Goal: Information Seeking & Learning: Check status

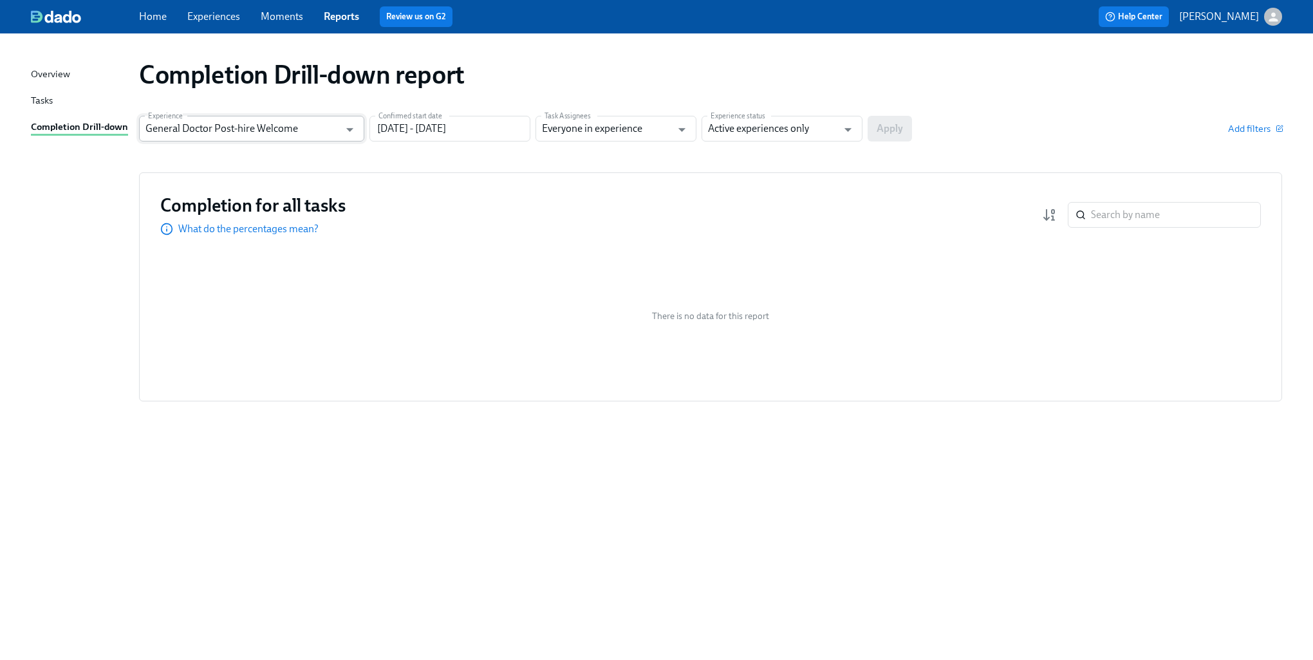
click at [312, 139] on input "General Doctor Post-hire Welcome" at bounding box center [242, 129] width 194 height 26
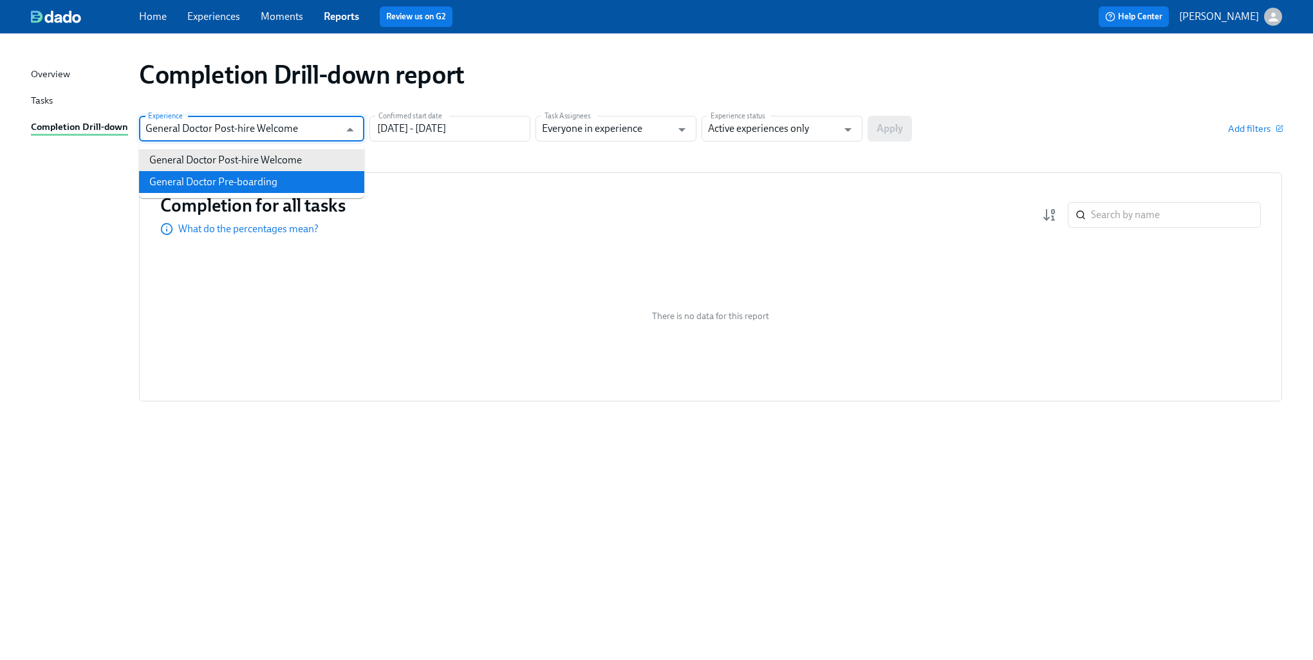
click at [270, 180] on li "General Doctor Pre-boarding" at bounding box center [251, 182] width 225 height 22
type input "General Doctor Pre-boarding"
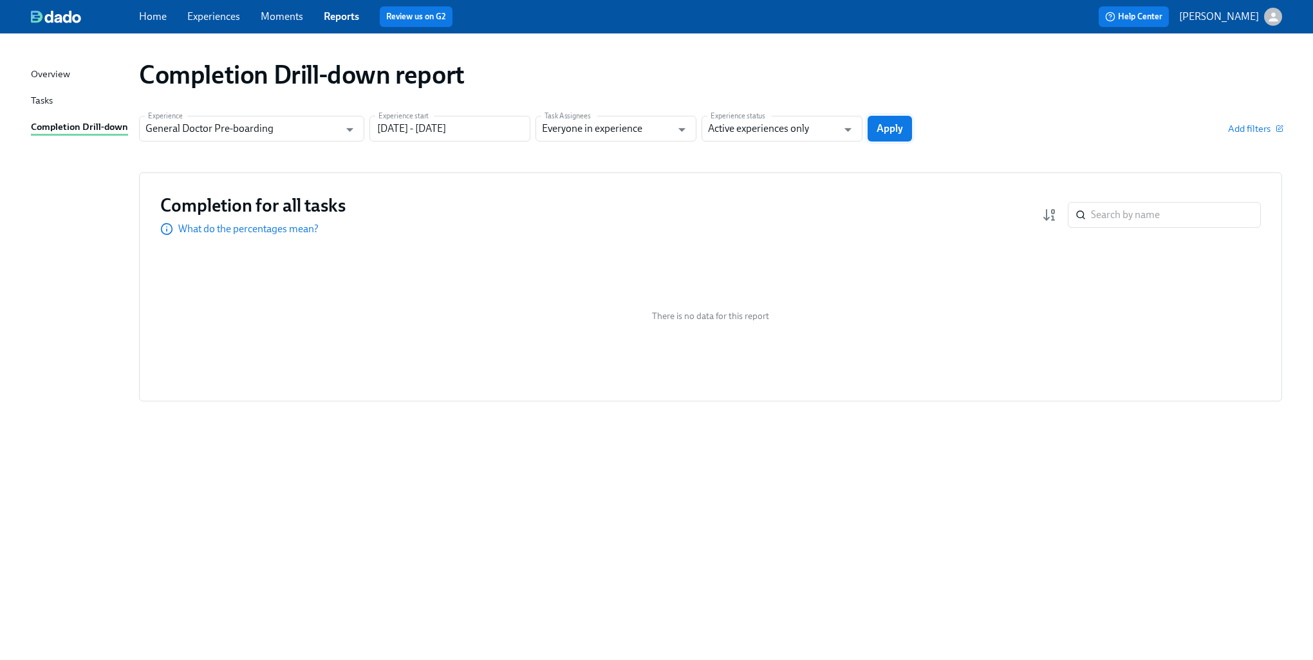
click at [891, 131] on span "Apply" at bounding box center [889, 128] width 26 height 13
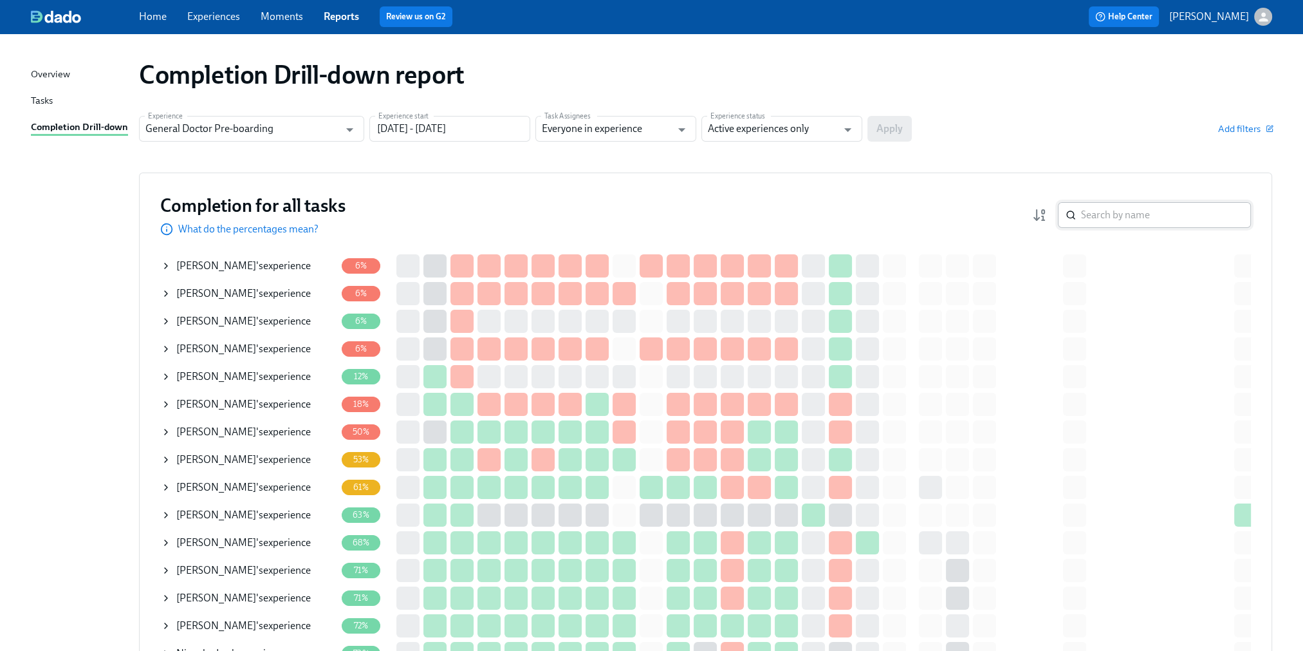
click at [1138, 220] on input "search" at bounding box center [1166, 215] width 170 height 26
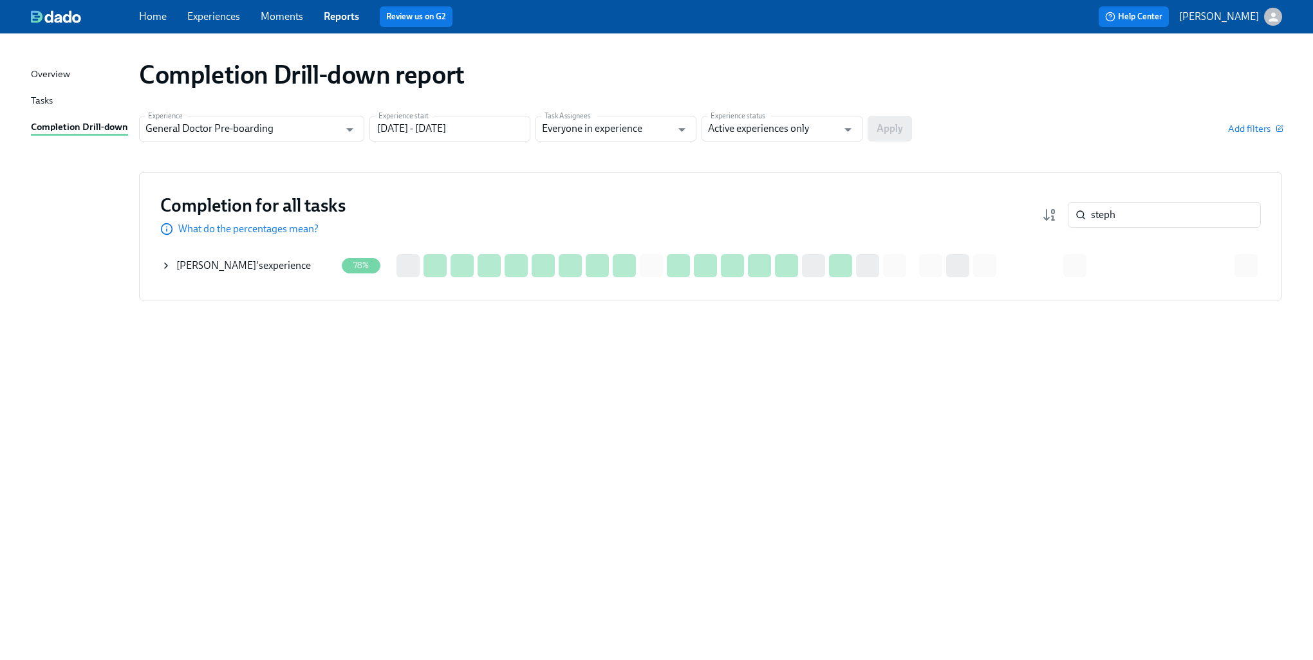
click at [161, 263] on icon at bounding box center [166, 266] width 10 height 10
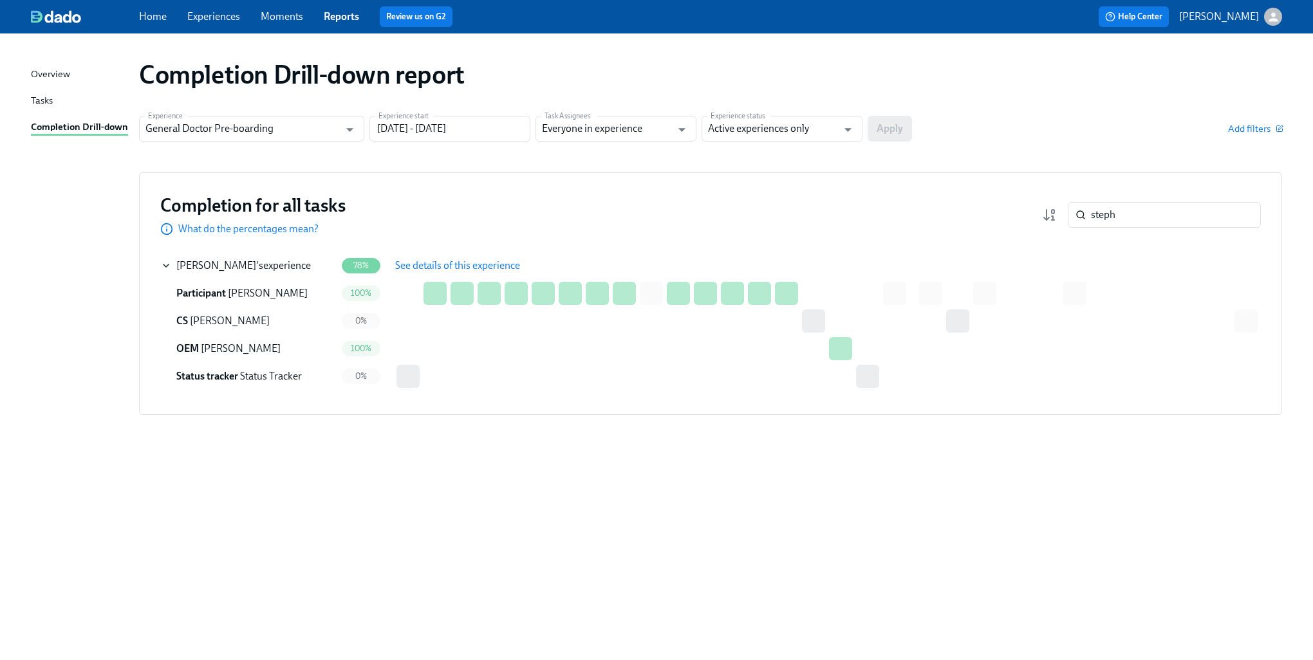
click at [487, 265] on span "See details of this experience" at bounding box center [457, 265] width 125 height 13
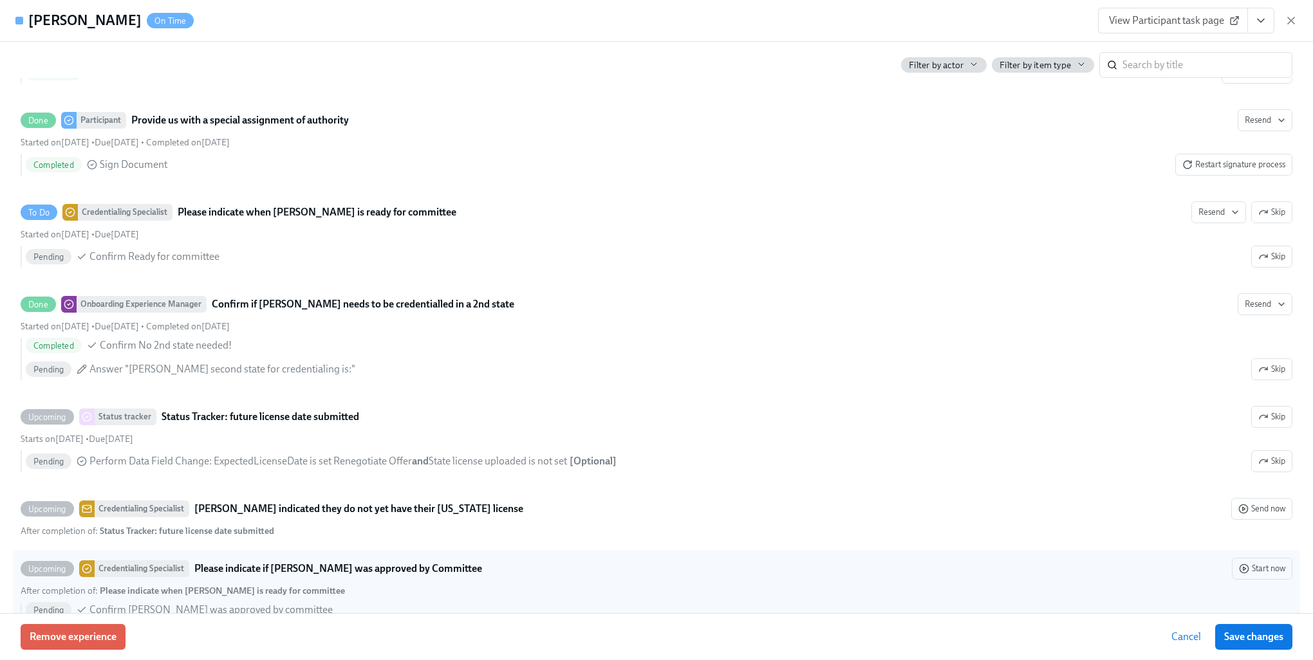
scroll to position [3025, 0]
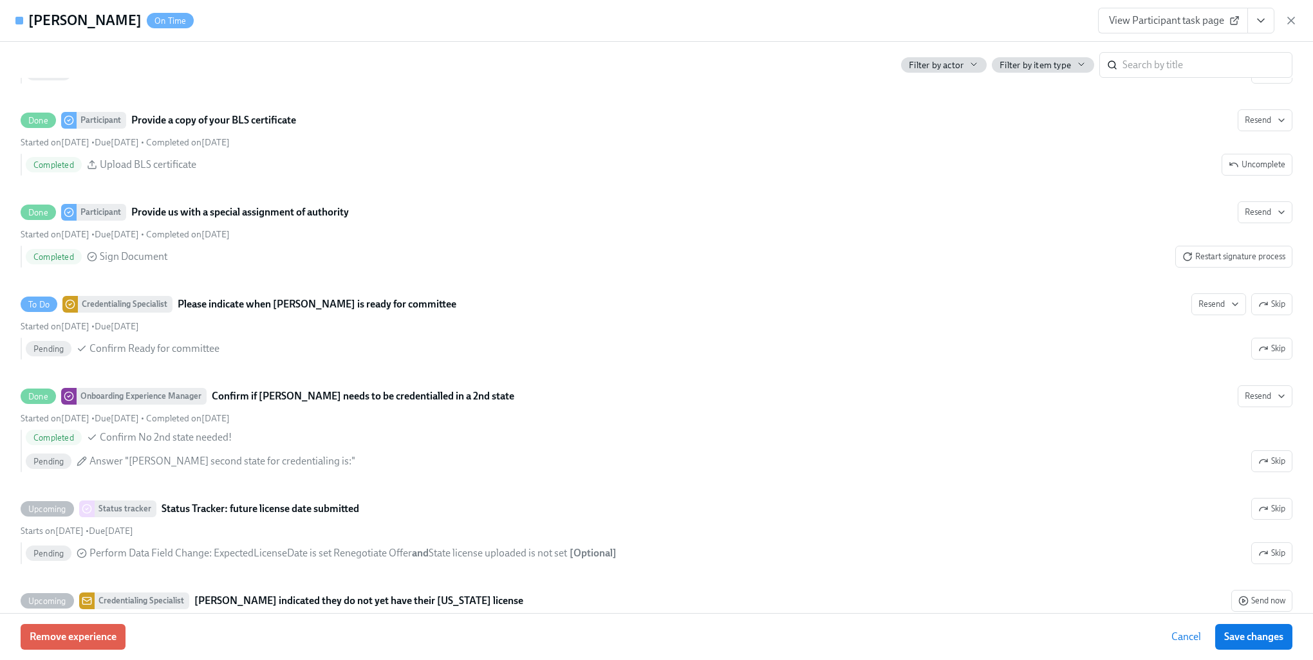
drag, startPoint x: 1188, startPoint y: 637, endPoint x: 1189, endPoint y: 615, distance: 22.6
click at [1188, 638] on span "Cancel" at bounding box center [1186, 637] width 30 height 13
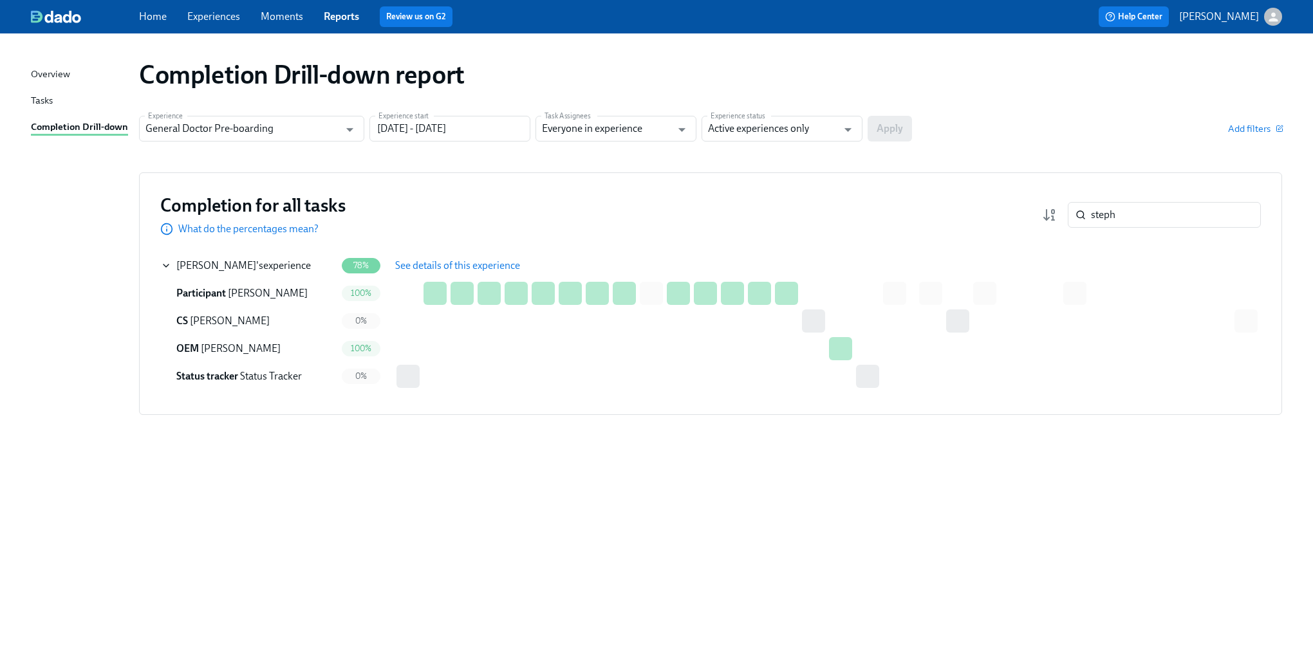
drag, startPoint x: 1012, startPoint y: 220, endPoint x: 797, endPoint y: 220, distance: 214.3
click at [797, 220] on div "Completion for all tasks What do the percentages mean? steph ​" at bounding box center [710, 215] width 1100 height 42
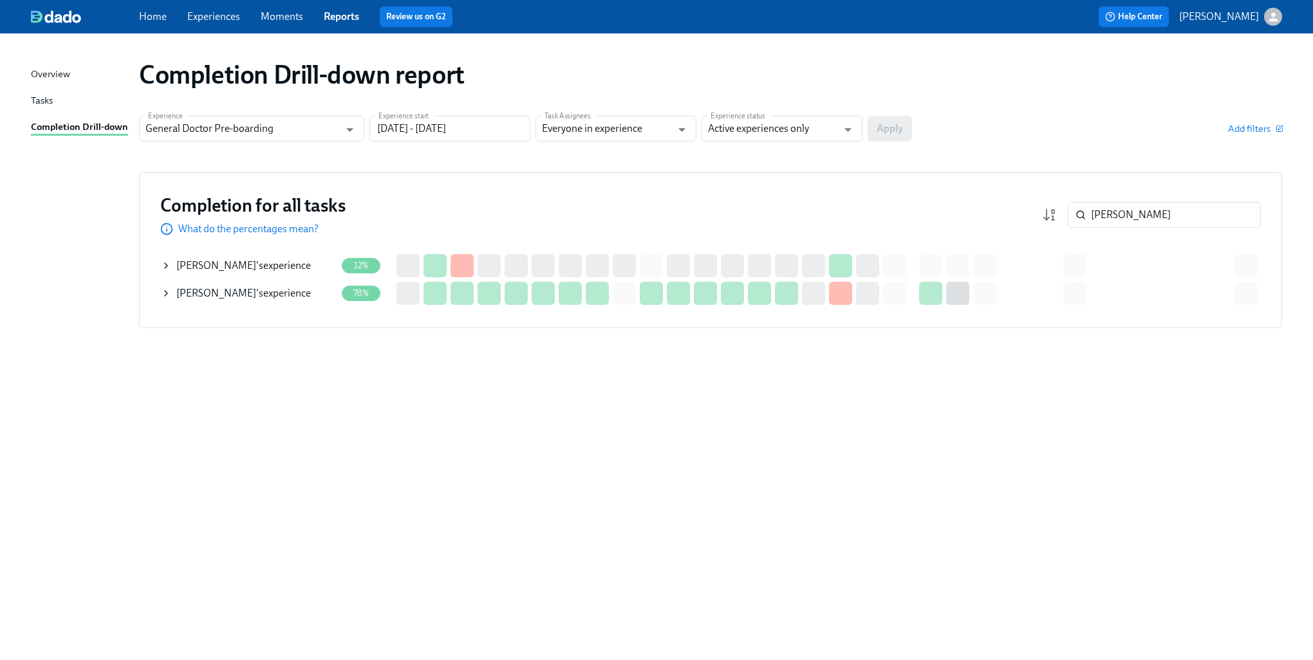
click at [163, 263] on icon at bounding box center [166, 266] width 10 height 10
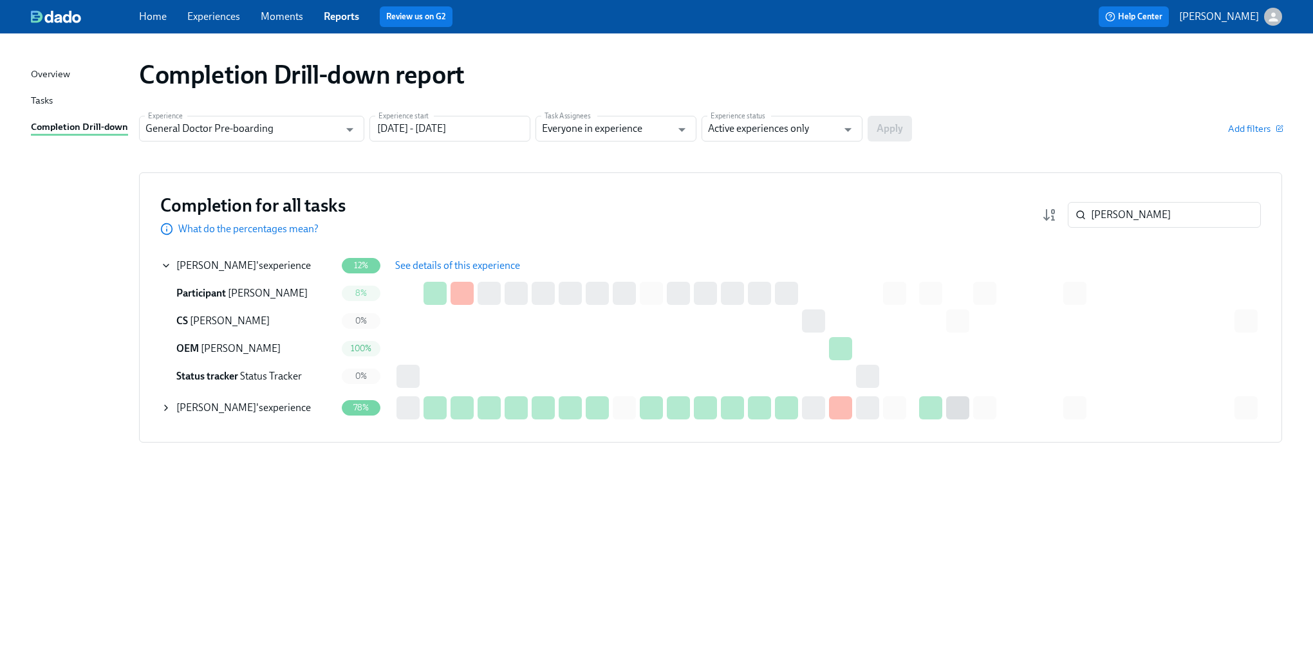
click at [439, 258] on button "See details of this experience" at bounding box center [457, 266] width 143 height 26
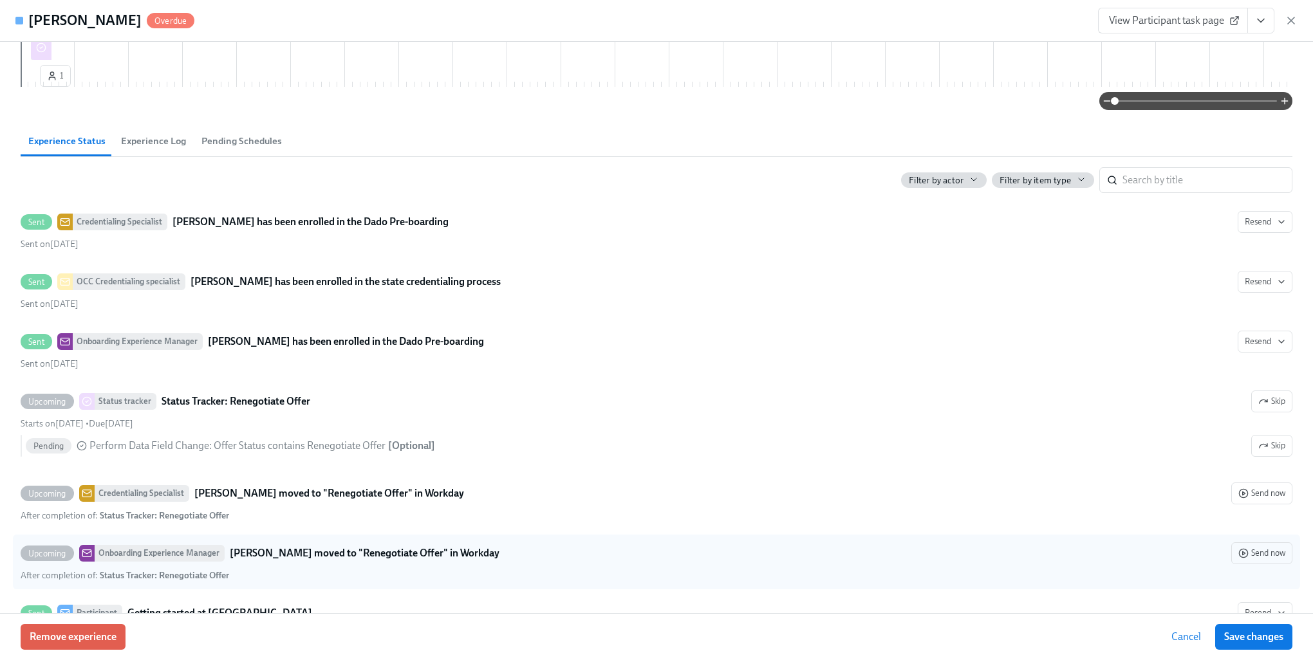
scroll to position [965, 0]
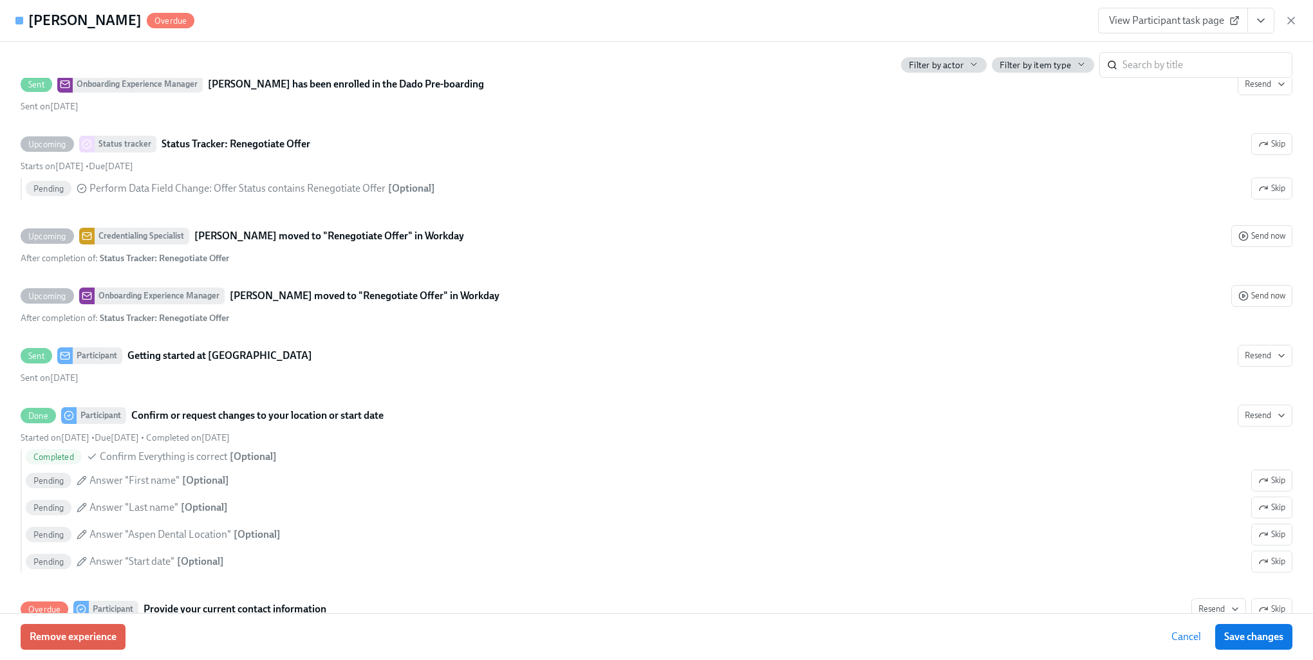
click at [1187, 641] on span "Cancel" at bounding box center [1186, 637] width 30 height 13
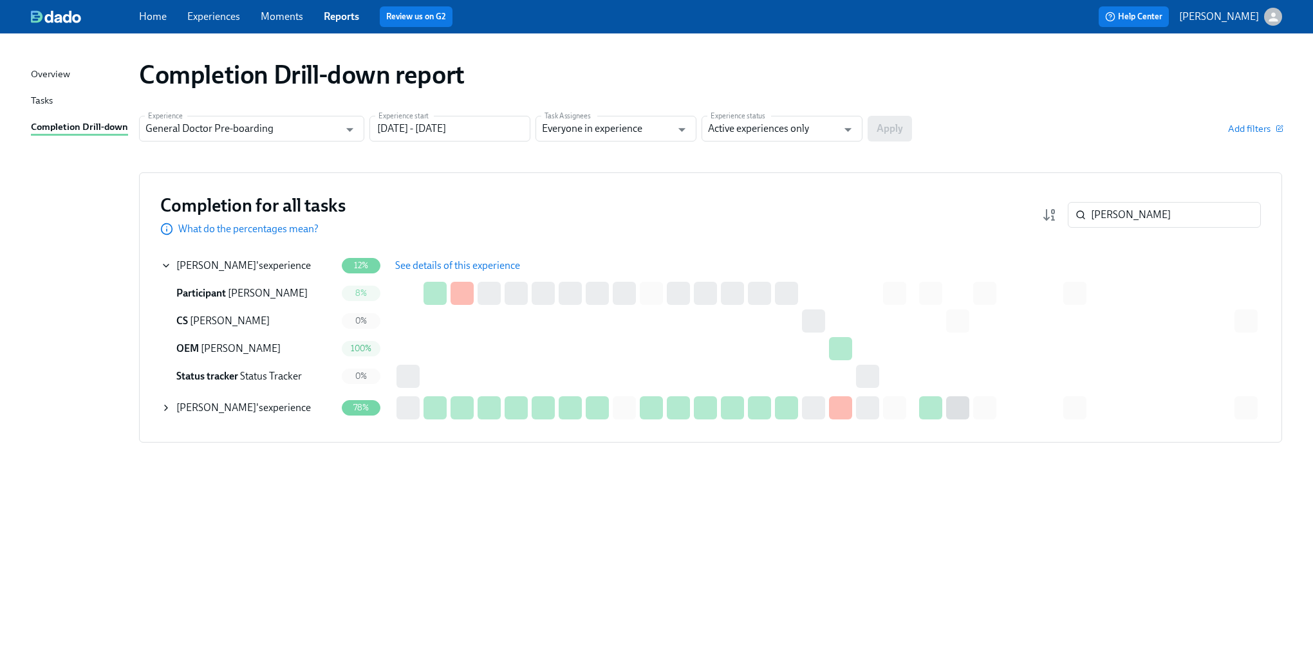
drag, startPoint x: 1154, startPoint y: 218, endPoint x: 833, endPoint y: 210, distance: 321.2
click at [833, 210] on div "Completion for all tasks What do the percentages mean? [PERSON_NAME] ​" at bounding box center [710, 215] width 1100 height 42
type input "thai"
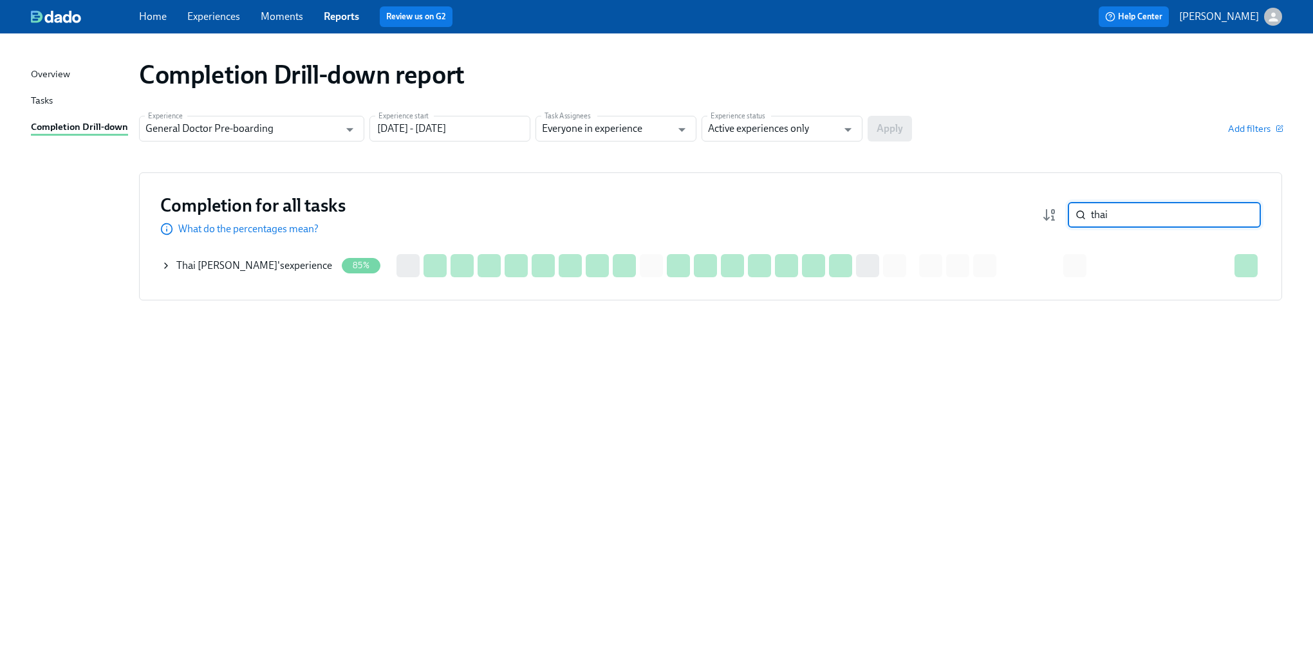
click at [162, 264] on icon at bounding box center [166, 266] width 10 height 10
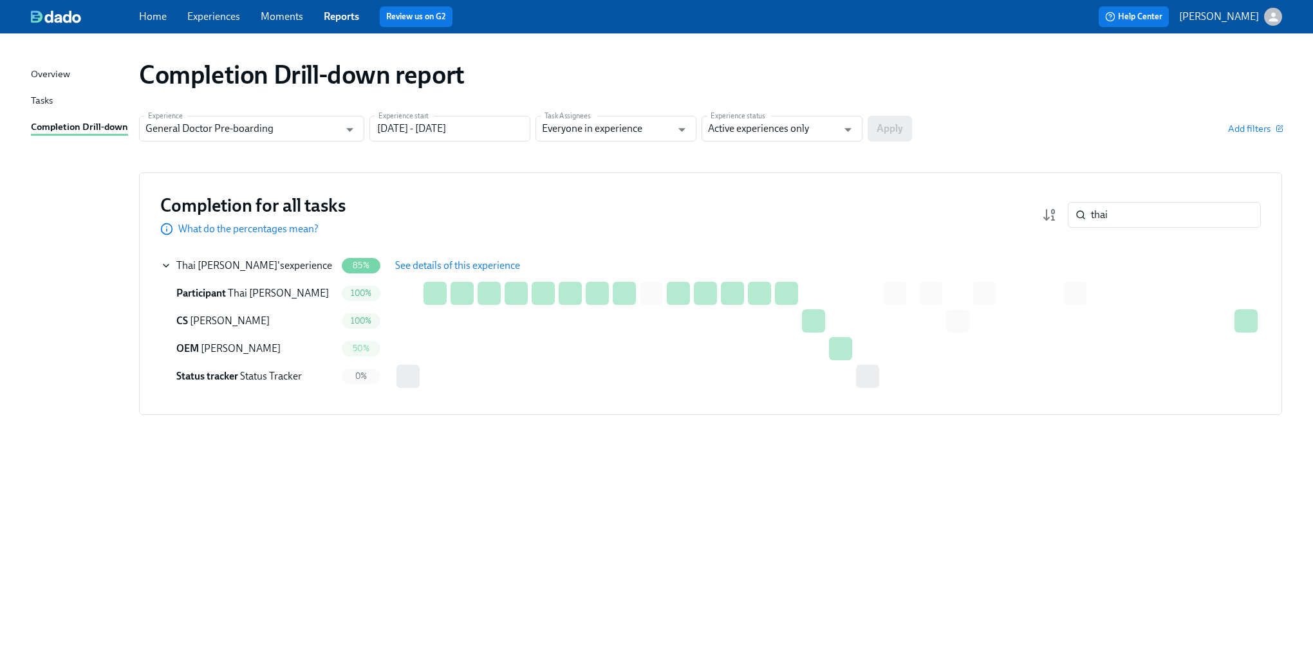
click at [463, 259] on span "See details of this experience" at bounding box center [457, 265] width 125 height 13
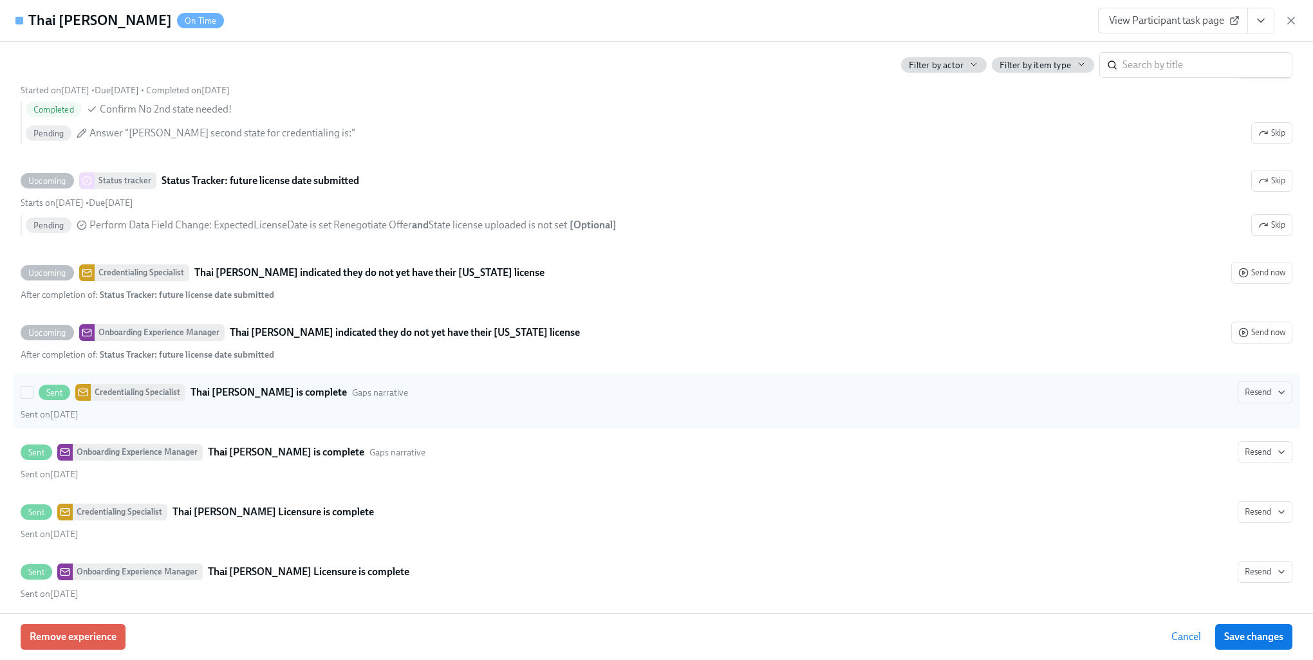
scroll to position [2832, 0]
